Goal: Information Seeking & Learning: Check status

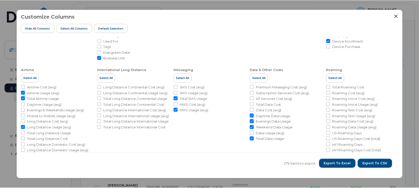
scroll to position [87, 0]
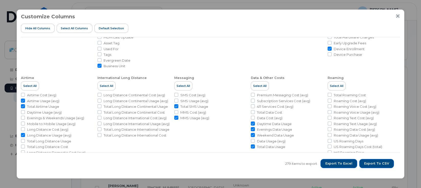
click at [397, 16] on icon "Close" at bounding box center [398, 16] width 4 height 4
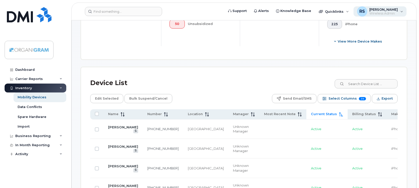
click at [380, 10] on span "[PERSON_NAME]" at bounding box center [384, 9] width 29 height 4
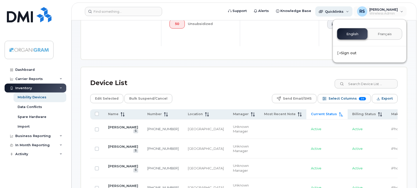
click at [338, 11] on span "Quicklinks" at bounding box center [334, 11] width 19 height 4
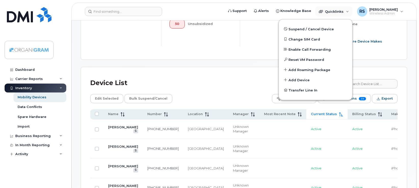
click at [269, 40] on div at bounding box center [279, 9] width 79 height 76
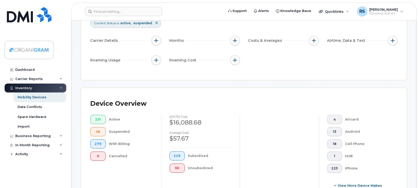
scroll to position [8, 0]
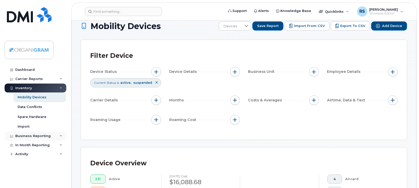
click at [26, 134] on div "Business Reporting" at bounding box center [32, 136] width 35 height 4
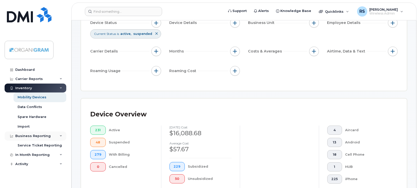
scroll to position [59, 0]
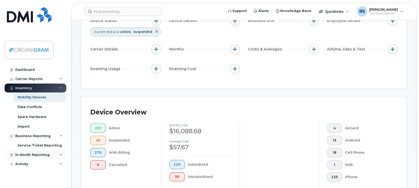
click at [31, 155] on div "In Month Reporting" at bounding box center [32, 155] width 34 height 4
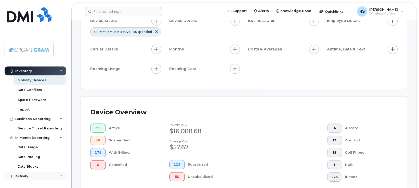
click at [29, 177] on div "Activity" at bounding box center [36, 176] width 62 height 9
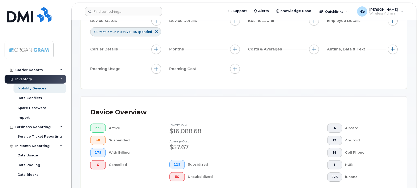
scroll to position [0, 0]
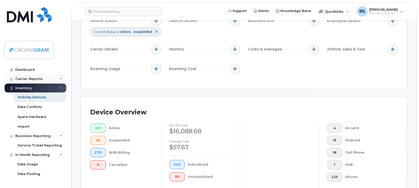
click at [26, 78] on div "Carrier Reports" at bounding box center [29, 79] width 28 height 4
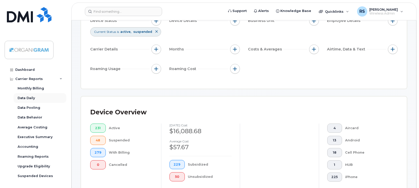
scroll to position [26, 0]
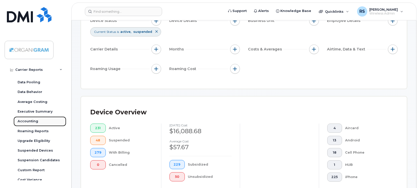
click at [30, 121] on div "Accounting" at bounding box center [28, 121] width 21 height 5
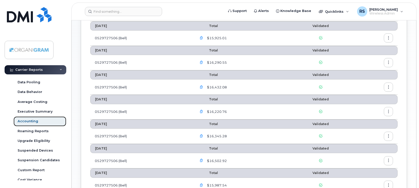
scroll to position [179, 0]
click at [75, 73] on div "Accounting Carrier Billing July 2025 Total Validated 0529727506 (Bell) $16,017.…" at bounding box center [244, 38] width 345 height 392
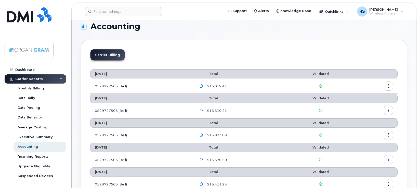
scroll to position [0, 0]
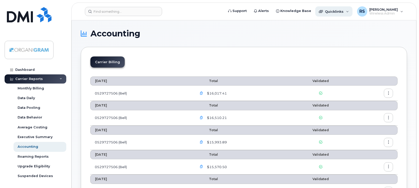
click at [337, 11] on span "Quicklinks" at bounding box center [334, 11] width 19 height 4
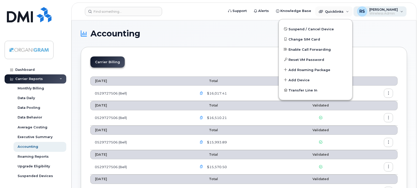
click at [391, 13] on span "Wireless Admin" at bounding box center [384, 13] width 29 height 4
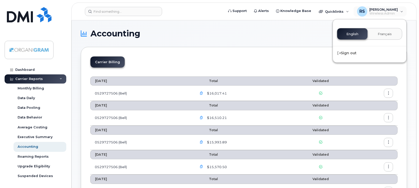
click at [309, 35] on h1 "Accounting" at bounding box center [243, 34] width 324 height 8
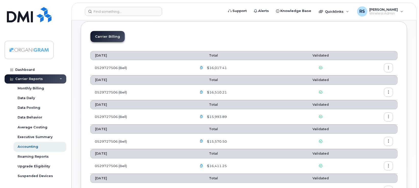
scroll to position [51, 0]
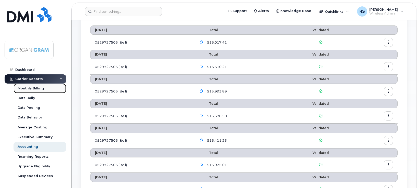
click at [39, 87] on div "Monthly Billing" at bounding box center [31, 88] width 27 height 5
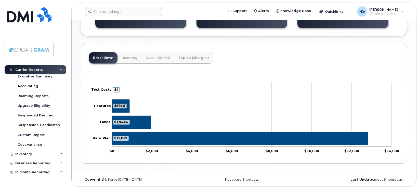
scroll to position [66, 0]
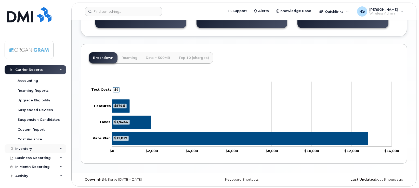
click at [57, 146] on div "Inventory" at bounding box center [36, 148] width 62 height 9
click at [39, 157] on div "Mobility Devices" at bounding box center [32, 158] width 29 height 5
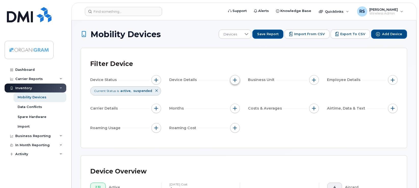
click at [238, 81] on button "button" at bounding box center [235, 80] width 10 height 10
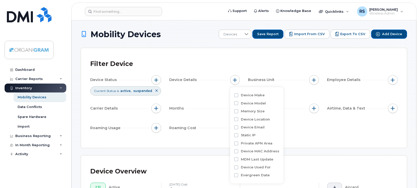
click at [243, 75] on div "Device Status Current Status is active suspended Device Details Business Unit E…" at bounding box center [244, 104] width 308 height 59
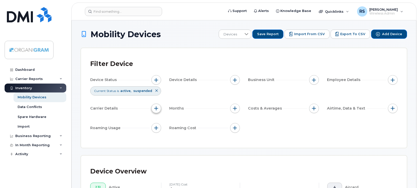
click at [156, 108] on span "button" at bounding box center [156, 108] width 4 height 4
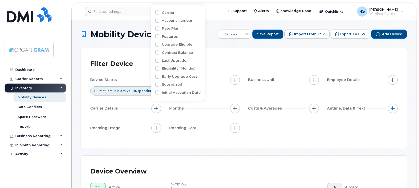
click at [236, 63] on div "Filter Device" at bounding box center [244, 63] width 308 height 13
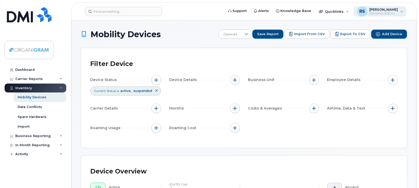
click at [403, 10] on div "RS [PERSON_NAME] Wireless Admin" at bounding box center [380, 11] width 53 height 10
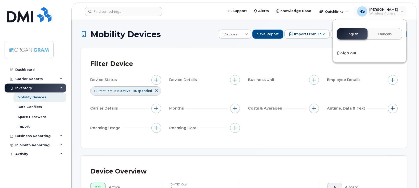
click at [216, 18] on header "Support Alerts Knowledge Base Quicklinks Suspend / Cancel Device Change SIM Car…" at bounding box center [243, 12] width 345 height 18
